Goal: Task Accomplishment & Management: Complete application form

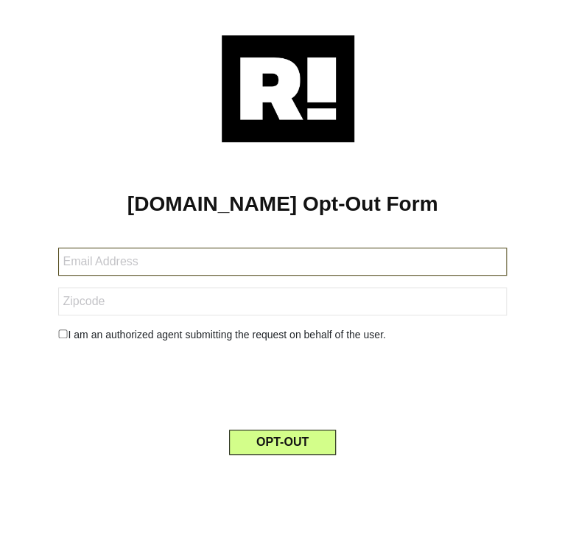
click at [99, 255] on input "text" at bounding box center [282, 262] width 448 height 28
paste input "[EMAIL_ADDRESS][DOMAIN_NAME]"
type input "[EMAIL_ADDRESS][DOMAIN_NAME]"
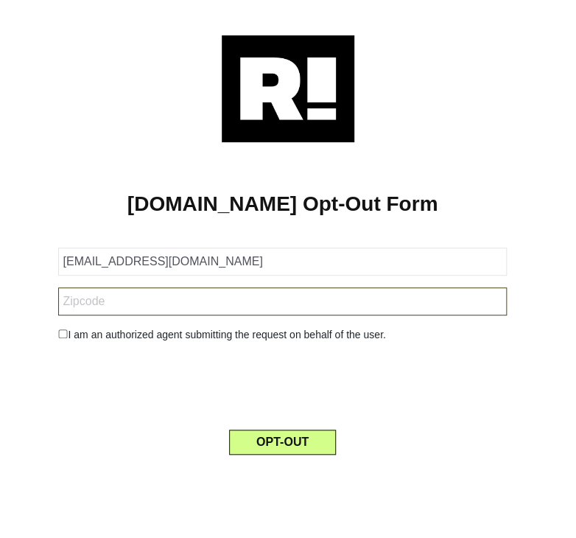
click at [118, 303] on input "text" at bounding box center [282, 302] width 448 height 28
paste input "48185"
type input "48185"
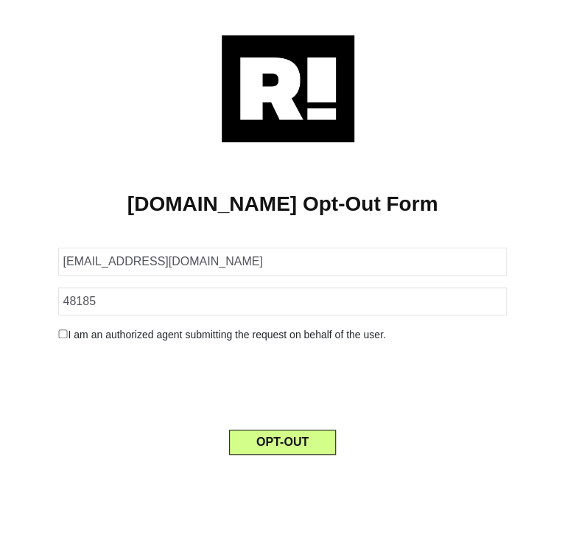
click at [59, 337] on input "checkbox" at bounding box center [63, 334] width 10 height 9
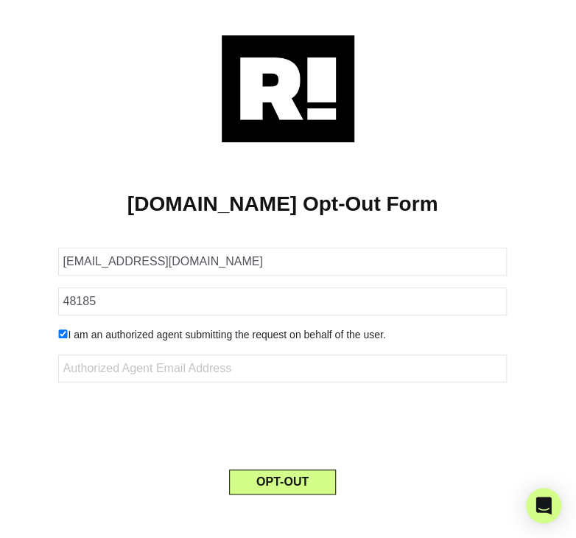
click at [63, 334] on input "checkbox" at bounding box center [63, 334] width 10 height 9
checkbox input "false"
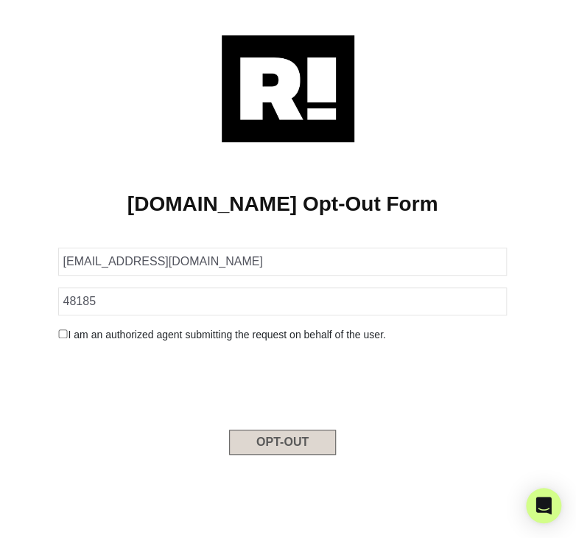
click at [305, 443] on button "OPT-OUT" at bounding box center [282, 442] width 107 height 25
